Goal: Task Accomplishment & Management: Use online tool/utility

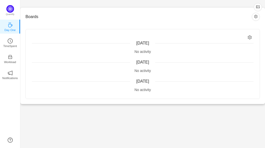
click at [13, 5] on div "Quantify Day One TimeSpent Workload Notifications About" at bounding box center [10, 74] width 20 height 148
click at [8, 6] on img at bounding box center [10, 9] width 8 height 8
click at [14, 12] on div "Quantify" at bounding box center [10, 12] width 20 height 15
click at [9, 39] on icon "icon: clock-circle" at bounding box center [10, 41] width 5 height 5
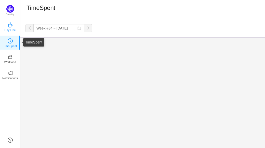
click at [9, 26] on icon "icon: coffee" at bounding box center [10, 24] width 5 height 5
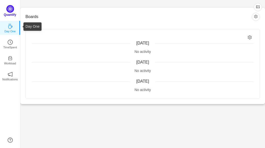
click at [10, 13] on p "Quantify" at bounding box center [10, 14] width 12 height 5
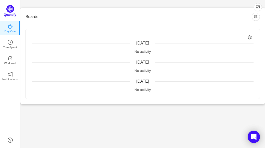
click at [10, 13] on p "Quantify" at bounding box center [10, 14] width 12 height 5
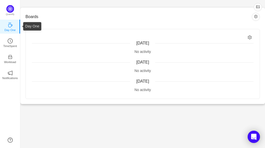
click at [9, 32] on p "Day One" at bounding box center [9, 30] width 11 height 5
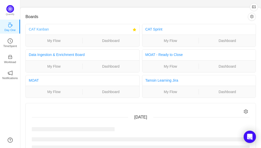
click at [40, 29] on link "CAT Kanban" at bounding box center [39, 29] width 20 height 4
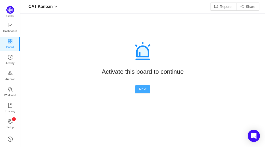
scroll to position [7, 6]
click at [139, 90] on button "Next" at bounding box center [143, 89] width 16 height 8
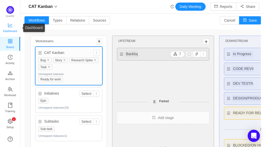
click at [13, 23] on link "Dashboard" at bounding box center [10, 28] width 5 height 10
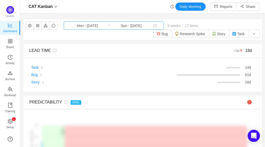
click at [90, 28] on input "Mon - [DATE]" at bounding box center [87, 26] width 41 height 6
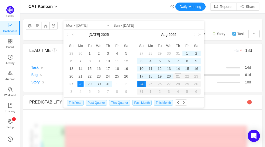
click at [170, 62] on div "6" at bounding box center [169, 61] width 6 height 6
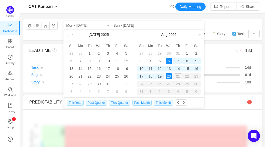
click at [170, 76] on div "20" at bounding box center [169, 76] width 6 height 6
type input "Wed - [DATE]"
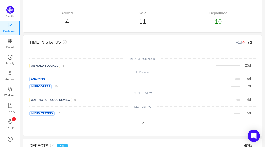
scroll to position [324, 0]
